Goal: Transaction & Acquisition: Book appointment/travel/reservation

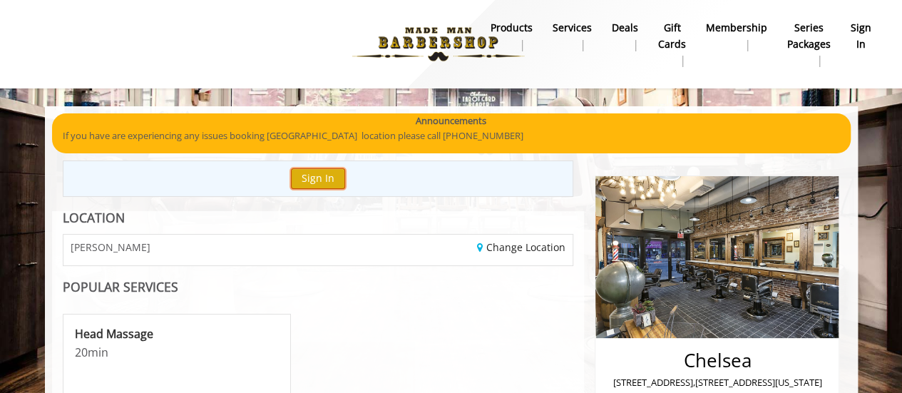
click at [311, 180] on button "Sign In" at bounding box center [318, 178] width 54 height 21
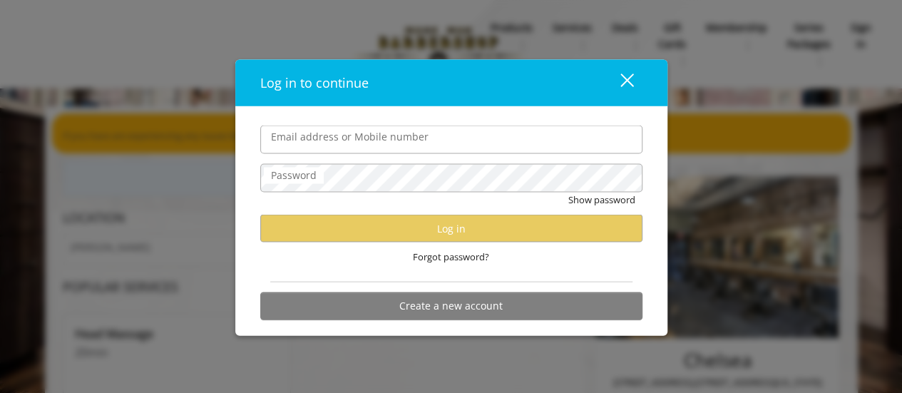
click at [314, 162] on form "Email address or Mobile number Password Show password Log in Forgot password? C…" at bounding box center [451, 227] width 382 height 202
click at [311, 157] on form "Email address or Mobile number Password Show password Log in Forgot password? C…" at bounding box center [451, 227] width 382 height 202
click at [300, 145] on label "Email address or Mobile number" at bounding box center [350, 137] width 172 height 16
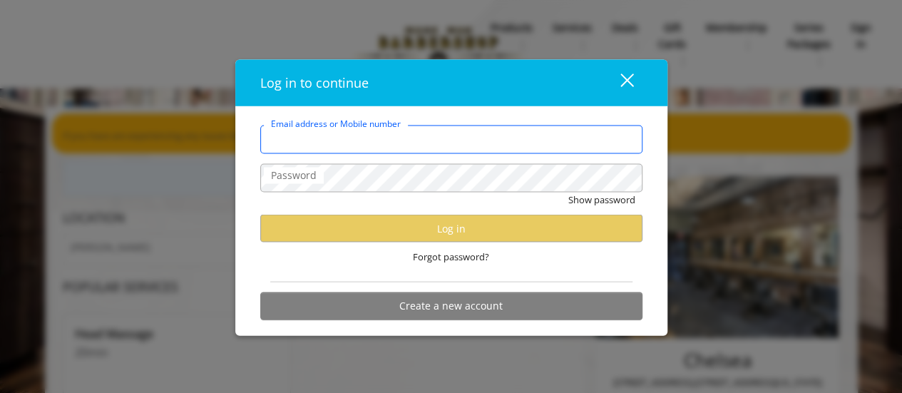
click at [300, 145] on input "Email address or Mobile number" at bounding box center [451, 140] width 382 height 29
type input "**********"
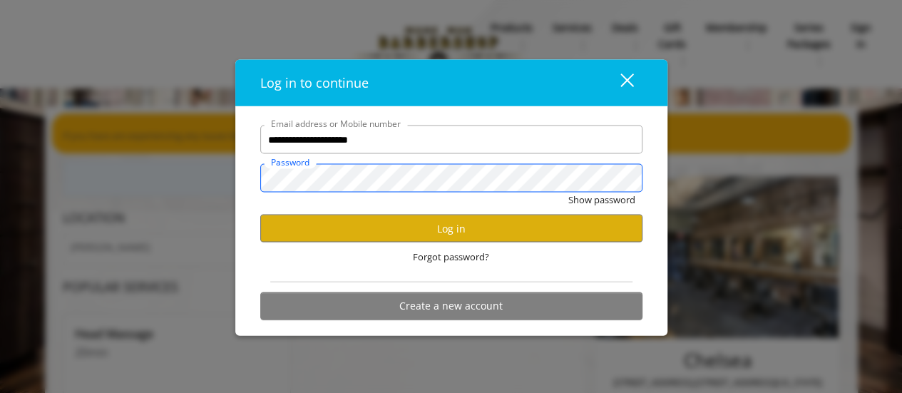
click at [568, 193] on button "Show password" at bounding box center [601, 200] width 67 height 15
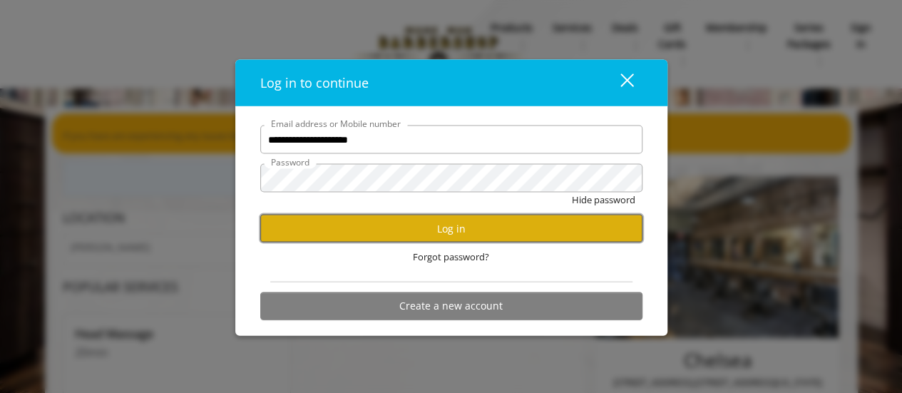
click at [381, 235] on button "Log in" at bounding box center [451, 229] width 382 height 28
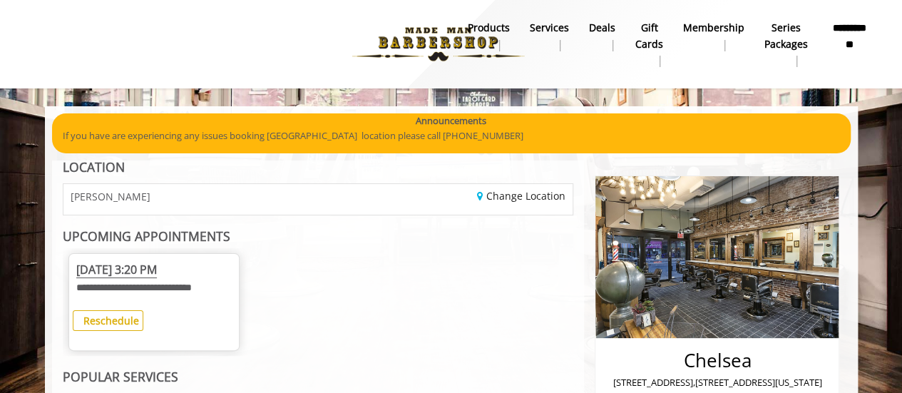
scroll to position [89, 0]
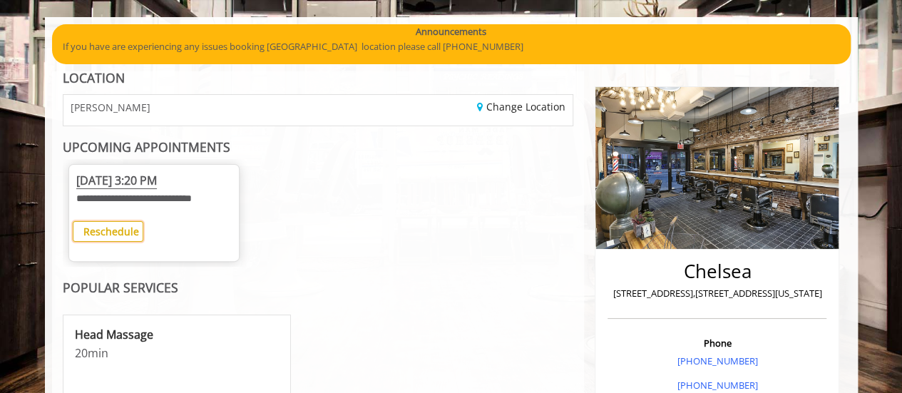
click at [113, 236] on button "Reschedule" at bounding box center [108, 231] width 71 height 21
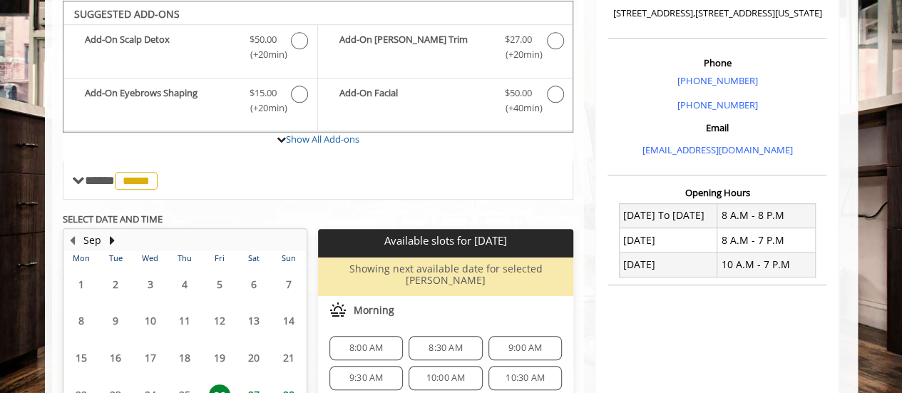
scroll to position [522, 0]
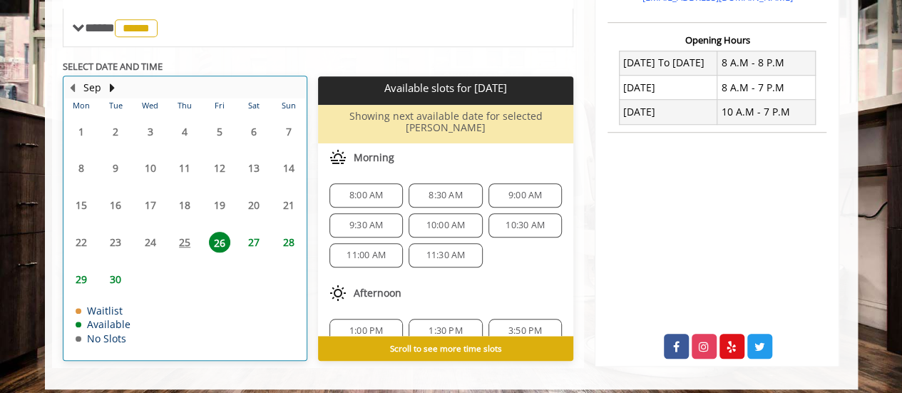
click at [193, 235] on table "Mon Tue Wed Thu Fri Sat Sun 1 2 3 4 5 6 7 8 9 10 11 12 13 14 15 16 17 18 19 20 …" at bounding box center [185, 228] width 242 height 261
click at [183, 235] on table "Mon Tue Wed Thu Fri Sat Sun 1 2 3 4 5 6 7 8 9 10 11 12 13 14 15 16 17 18 19 20 …" at bounding box center [185, 228] width 242 height 261
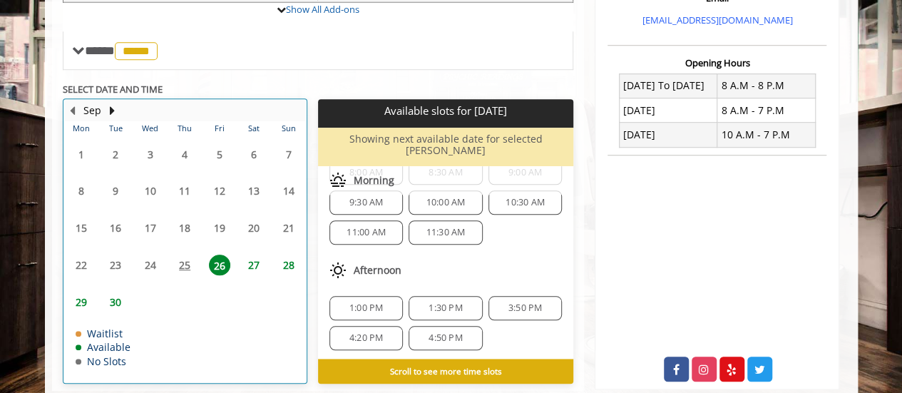
scroll to position [0, 0]
